Goal: Task Accomplishment & Management: Manage account settings

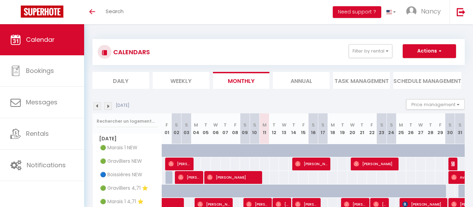
select select
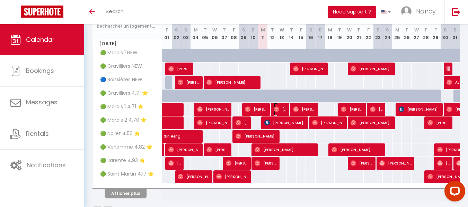
click at [280, 108] on span "[PERSON_NAME]" at bounding box center [280, 109] width 13 height 13
select select "OK"
select select "0"
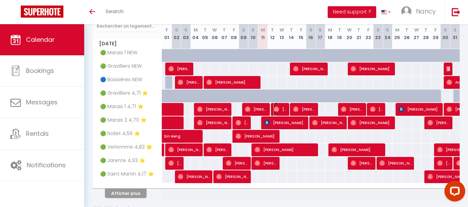
select select "1"
select select
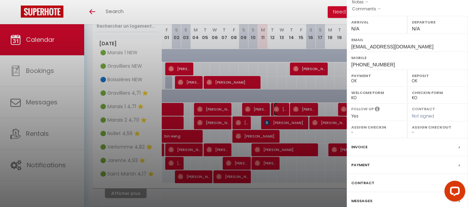
scroll to position [80, 0]
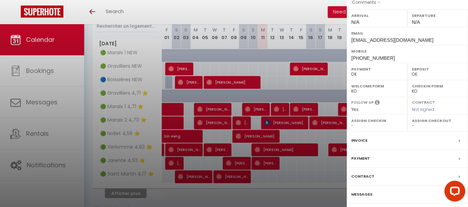
click at [358, 195] on label "Messages" at bounding box center [361, 194] width 21 height 7
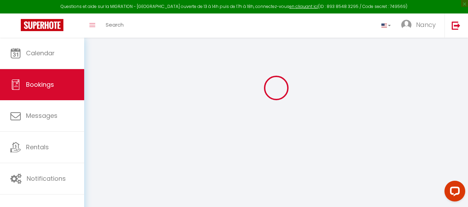
scroll to position [38, 0]
type input "[PERSON_NAME]"
type input "Barandiaran"
type input "[EMAIL_ADDRESS][DOMAIN_NAME]"
type input "[PHONE_NUMBER]"
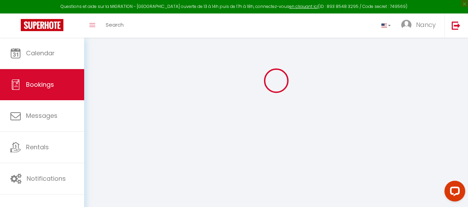
select select
type input "13.78"
select select "53826"
select select "1"
select select
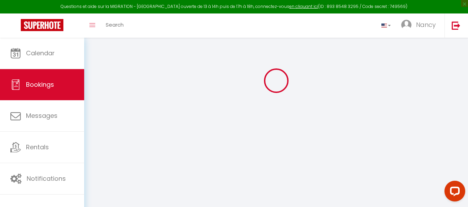
select select
type input "2"
select select "12"
select select
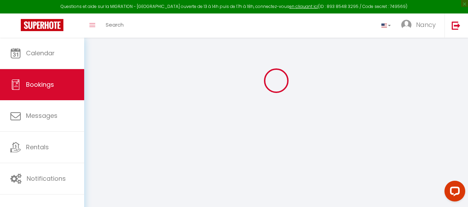
type input "292.8"
checkbox input "false"
select select "1"
type input "0"
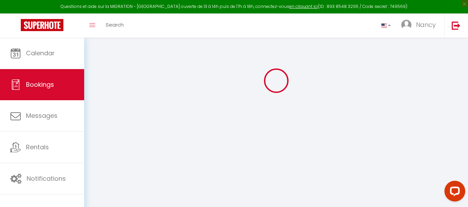
type input "0"
select select
select select "15"
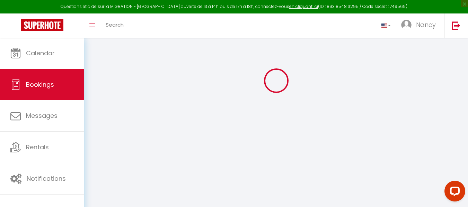
checkbox input "false"
select select
checkbox input "false"
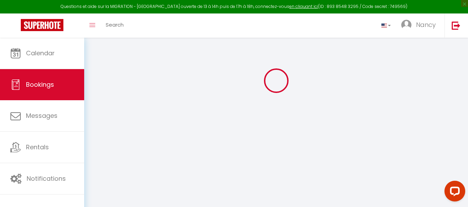
select select
checkbox input "false"
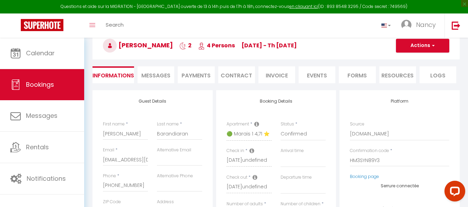
select select
checkbox input "false"
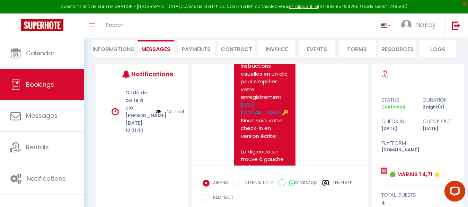
scroll to position [1466, 0]
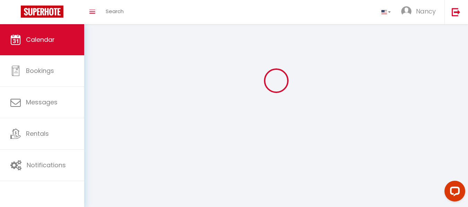
scroll to position [38, 0]
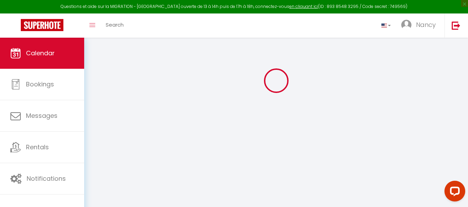
select select
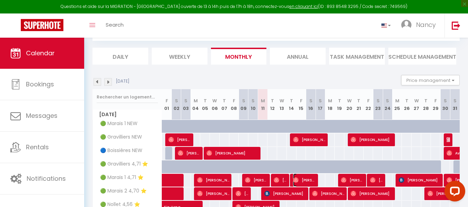
click at [304, 180] on span "[PERSON_NAME]" at bounding box center [304, 180] width 23 height 13
select select "OK"
select select "0"
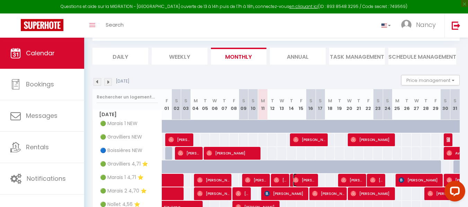
select select "1"
select select
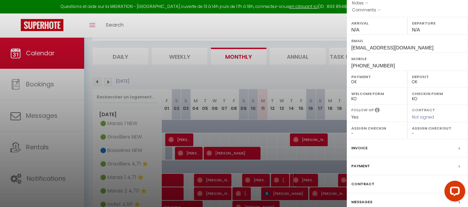
scroll to position [76, 0]
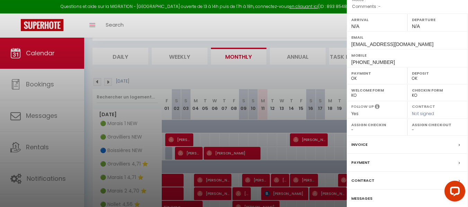
click at [361, 202] on label "Messages" at bounding box center [361, 198] width 21 height 7
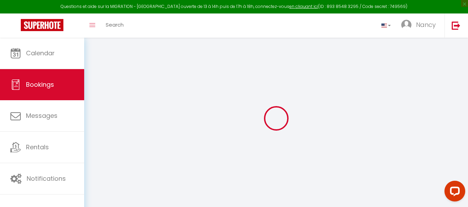
select select
checkbox input "false"
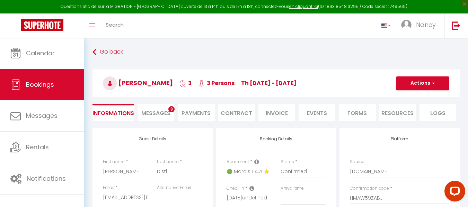
select select
checkbox input "false"
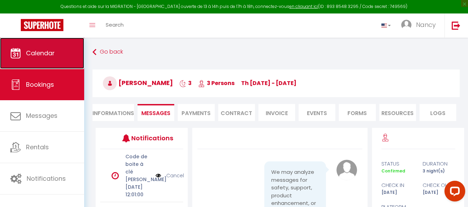
click at [34, 52] on span "Calendar" at bounding box center [40, 53] width 29 height 9
